Goal: Information Seeking & Learning: Learn about a topic

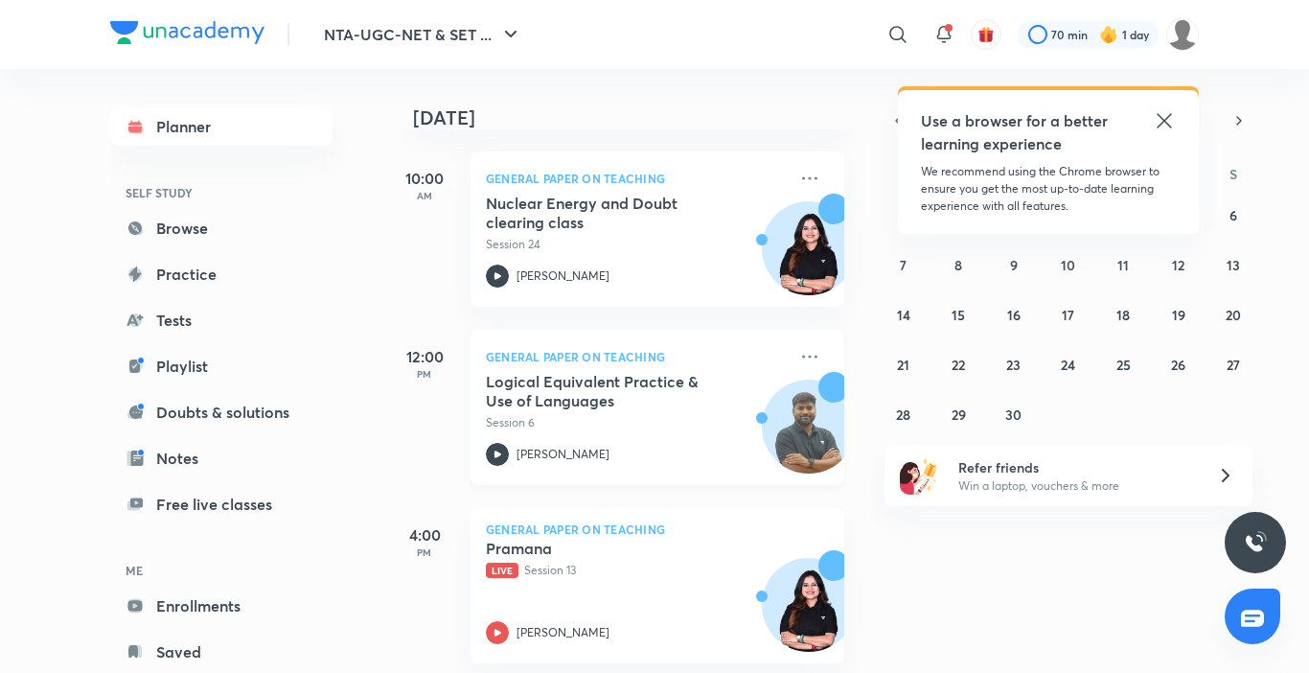
scroll to position [286, 0]
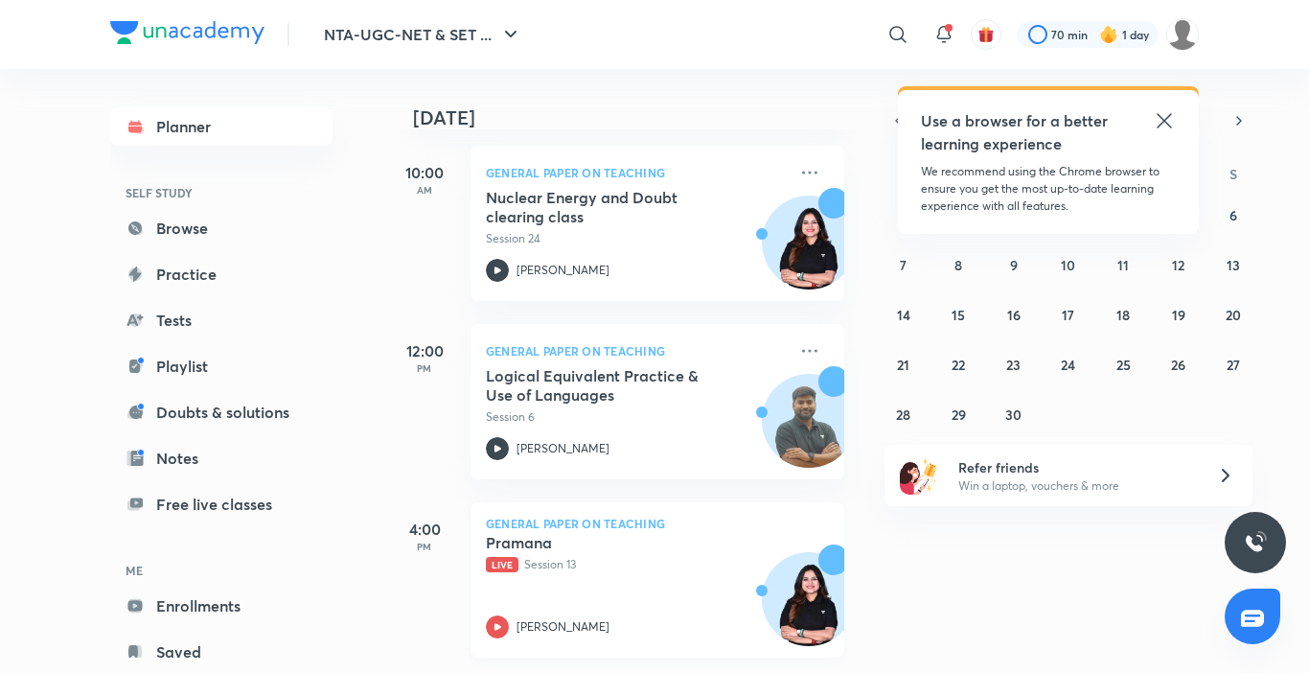
click at [539, 556] on p "Live Session 13" at bounding box center [636, 564] width 301 height 17
